Goal: Information Seeking & Learning: Learn about a topic

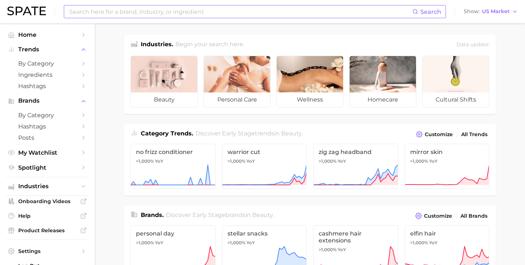
click at [195, 12] on input at bounding box center [241, 11] width 344 height 12
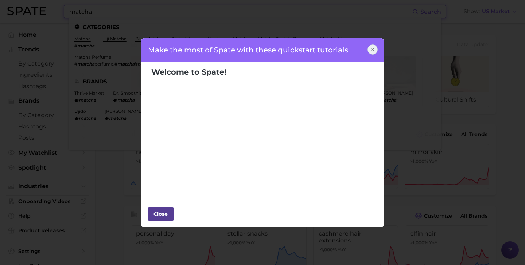
type input "matcha"
click at [156, 218] on div "Close" at bounding box center [161, 214] width 22 height 11
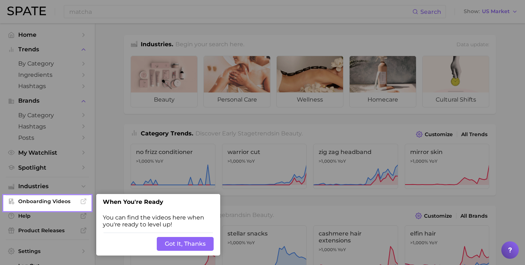
click at [178, 243] on button "Got It, Thanks" at bounding box center [185, 244] width 57 height 14
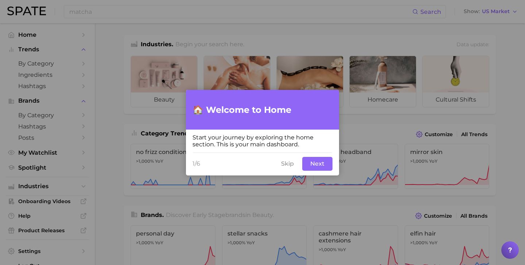
click at [288, 166] on button "Skip" at bounding box center [288, 164] width 22 height 14
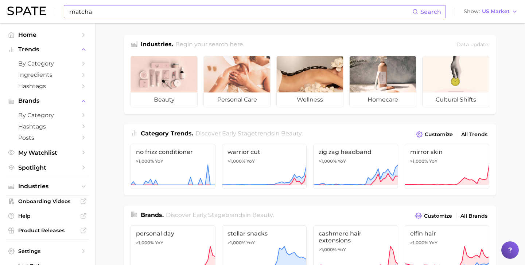
click at [203, 10] on input "matcha" at bounding box center [241, 11] width 344 height 12
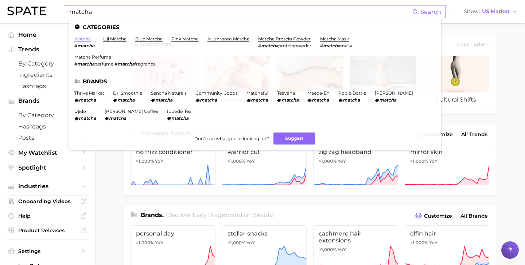
click at [82, 38] on link "matcha" at bounding box center [82, 38] width 16 height 5
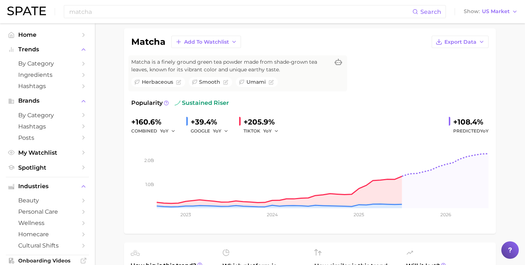
scroll to position [51, 0]
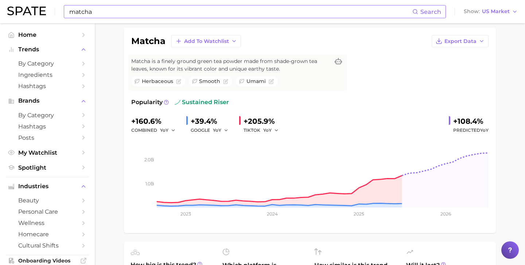
click at [183, 11] on input "matcha" at bounding box center [241, 11] width 344 height 12
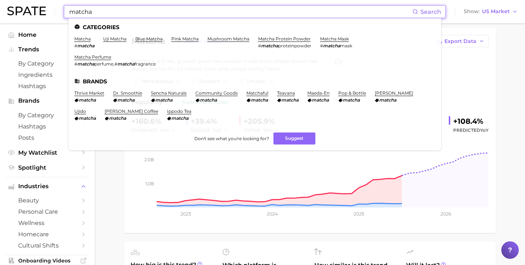
click at [183, 11] on input "matcha" at bounding box center [241, 11] width 344 height 12
paste input "Camellia Sinensis Leaf"
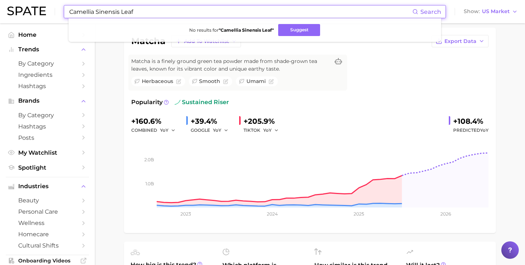
click at [127, 10] on input "Camellia Sinensis Leaf" at bounding box center [241, 11] width 344 height 12
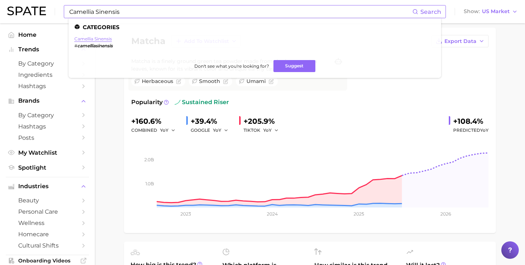
click at [81, 40] on link "camellia sinensis" at bounding box center [93, 38] width 38 height 5
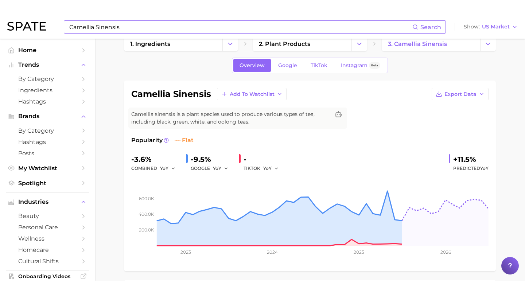
scroll to position [15, 0]
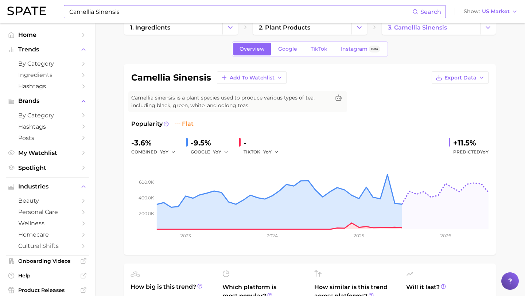
click at [140, 53] on div "Overview Google TikTok Instagram Beta" at bounding box center [310, 49] width 372 height 16
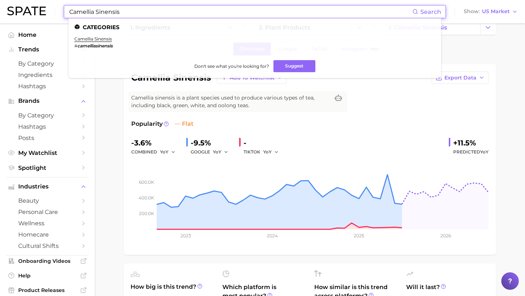
click at [129, 13] on input "Camellia Sinensis" at bounding box center [241, 11] width 344 height 12
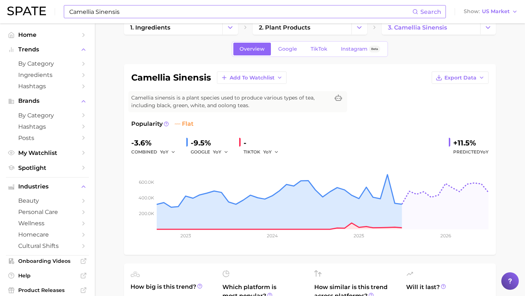
click at [121, 11] on input "Camellia Sinensis" at bounding box center [241, 11] width 344 height 12
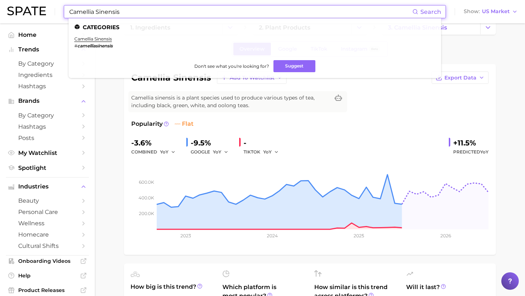
click at [121, 11] on input "Camellia Sinensis" at bounding box center [241, 11] width 344 height 12
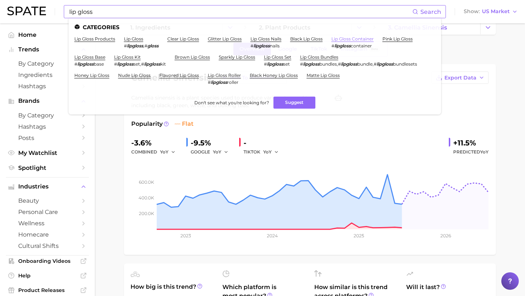
click at [362, 38] on link "lip gloss container" at bounding box center [352, 38] width 42 height 5
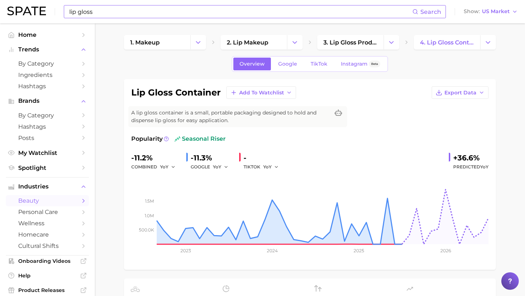
click at [152, 14] on input "lip gloss" at bounding box center [241, 11] width 344 height 12
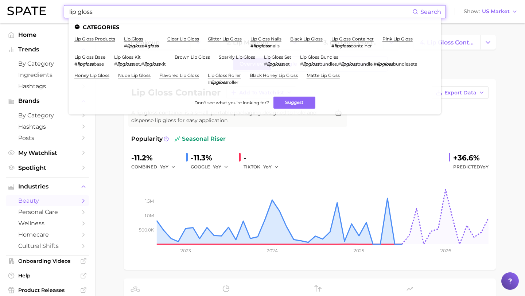
click at [152, 14] on input "lip gloss" at bounding box center [241, 11] width 344 height 12
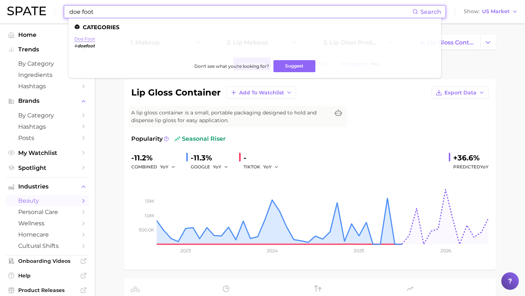
click at [90, 38] on link "doe foot" at bounding box center [84, 38] width 21 height 5
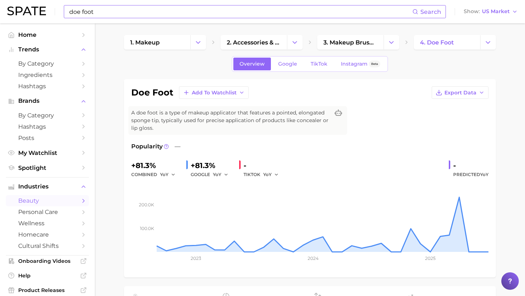
click at [106, 15] on input "doe foot" at bounding box center [241, 11] width 344 height 12
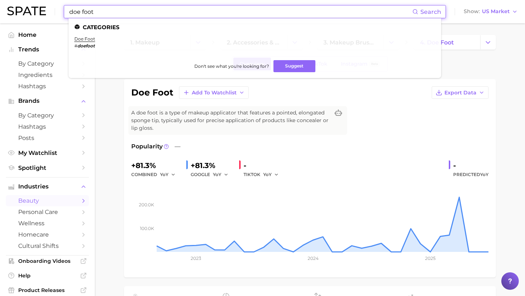
click at [106, 15] on input "doe foot" at bounding box center [241, 11] width 344 height 12
click at [106, 14] on input "doe foot" at bounding box center [241, 11] width 344 height 12
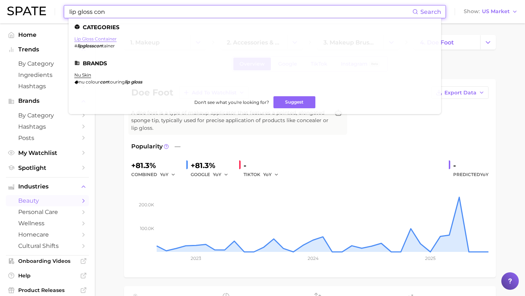
type input "lip gloss con"
click at [79, 38] on link "lip gloss container" at bounding box center [95, 38] width 42 height 5
